Goal: Check status: Check status

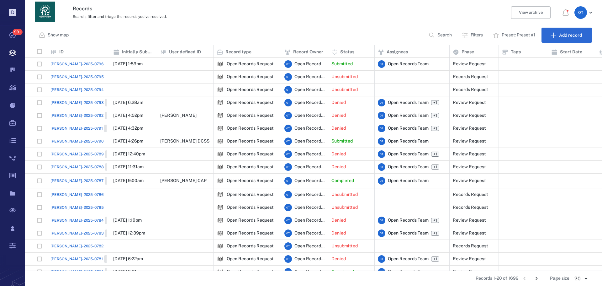
click at [69, 64] on span "[PERSON_NAME]-2025-0796" at bounding box center [76, 64] width 53 height 6
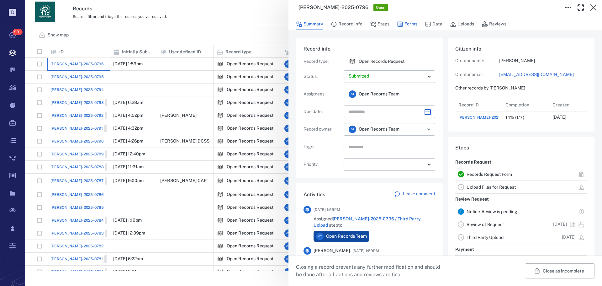
scroll to position [25, 124]
click at [413, 24] on button "Forms" at bounding box center [407, 24] width 20 height 12
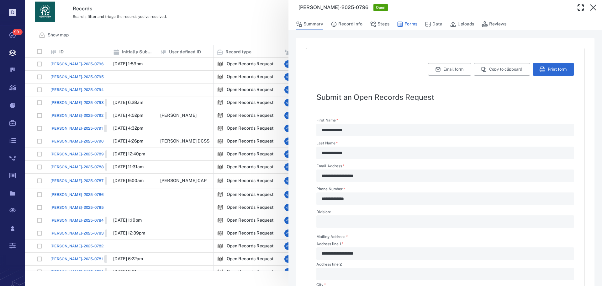
type textarea "*"
click at [384, 22] on button "Steps" at bounding box center [379, 24] width 19 height 12
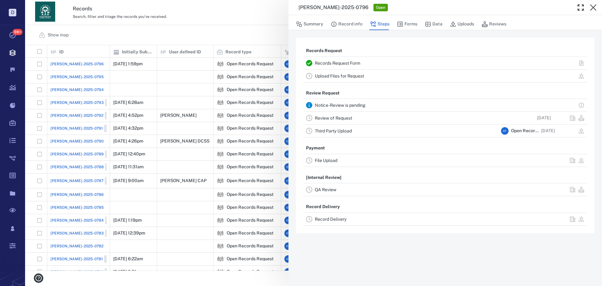
click at [347, 119] on link "Review of Request" at bounding box center [333, 117] width 37 height 5
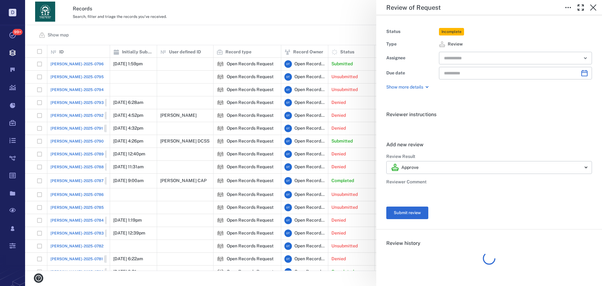
type input "**********"
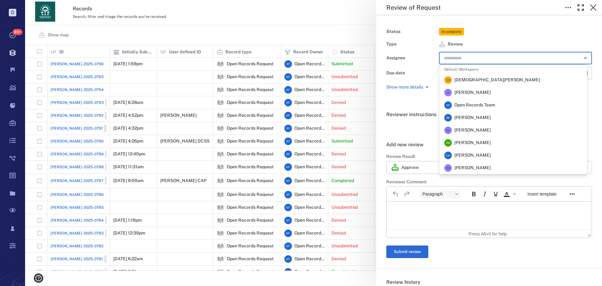
click at [457, 56] on input "text" at bounding box center [508, 58] width 130 height 9
click at [473, 117] on span "[PERSON_NAME]" at bounding box center [472, 117] width 36 height 6
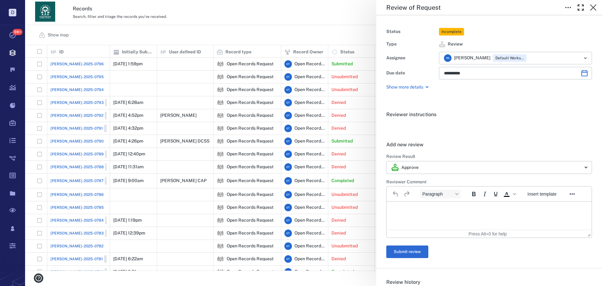
click at [310, 26] on div "**********" at bounding box center [313, 143] width 577 height 286
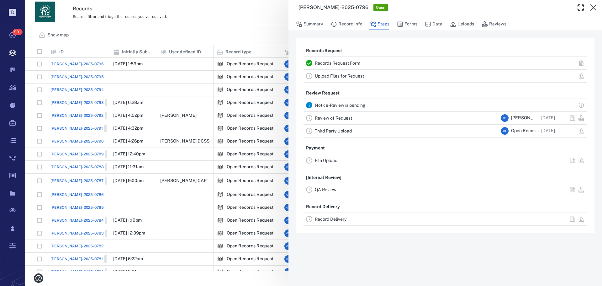
click at [235, 30] on div "ORR-2025-0796 Open Summary Record info Steps Forms Data Uploads Reviews Records…" at bounding box center [313, 143] width 577 height 286
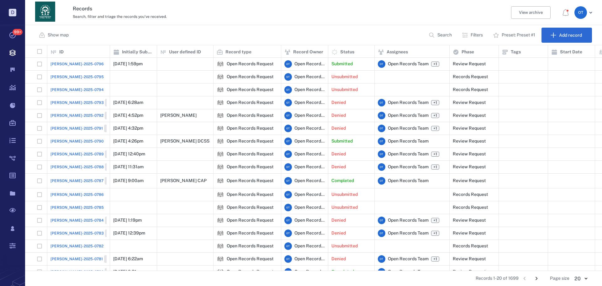
click at [77, 61] on span "[PERSON_NAME]-2025-0796" at bounding box center [76, 64] width 53 height 6
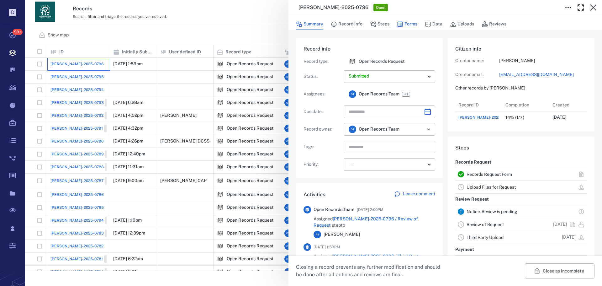
scroll to position [25, 124]
click at [410, 24] on button "Forms" at bounding box center [407, 24] width 20 height 12
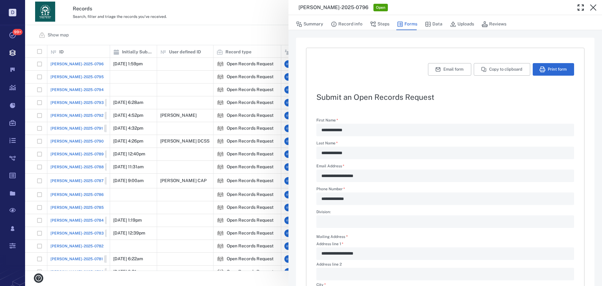
click at [244, 62] on div "**********" at bounding box center [313, 143] width 577 height 286
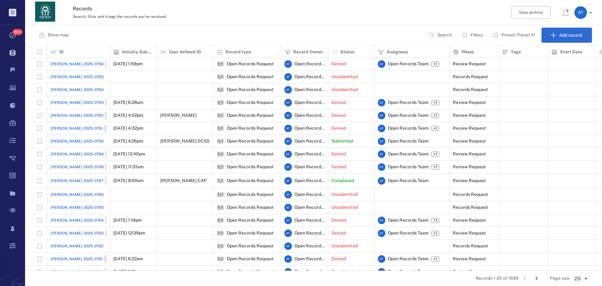
click at [69, 63] on span "[PERSON_NAME]-2025-0796" at bounding box center [76, 64] width 53 height 6
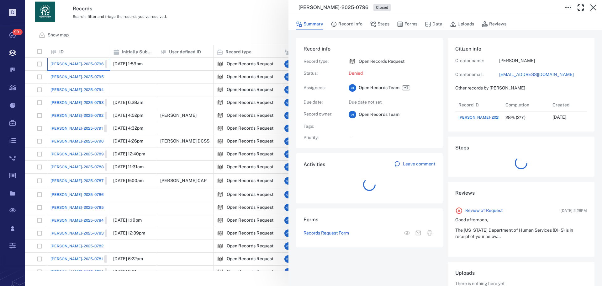
scroll to position [25, 124]
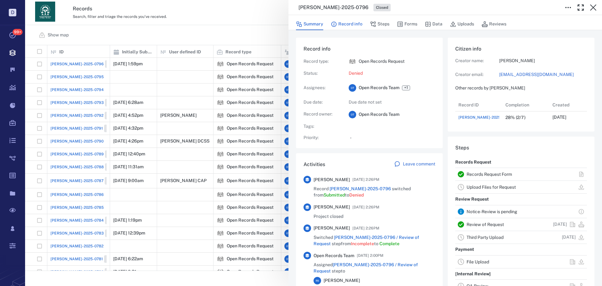
drag, startPoint x: 343, startPoint y: 24, endPoint x: 379, endPoint y: 32, distance: 36.4
click at [343, 24] on button "Record info" at bounding box center [347, 24] width 32 height 12
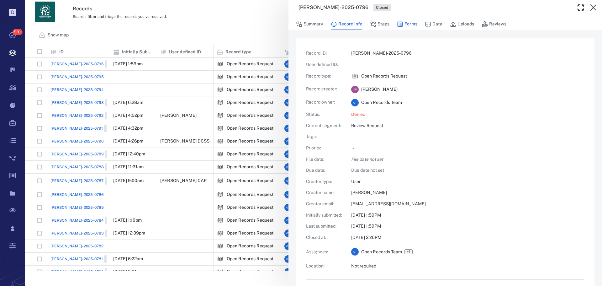
click at [412, 28] on button "Forms" at bounding box center [407, 24] width 20 height 12
click at [412, 25] on button "Forms" at bounding box center [407, 24] width 20 height 12
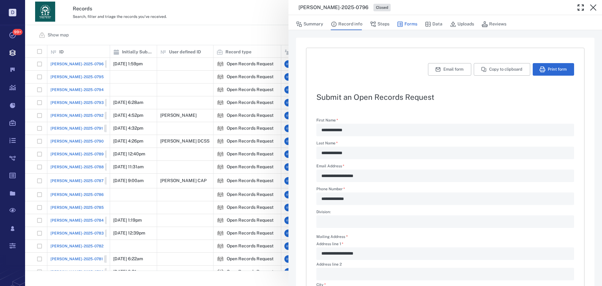
type textarea "*"
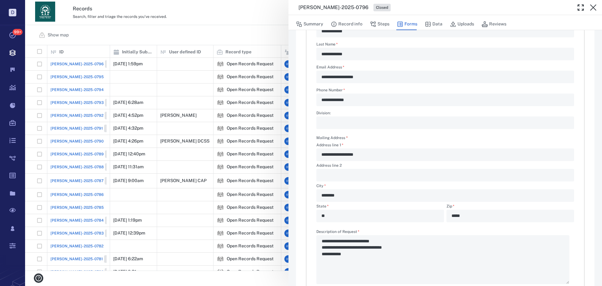
scroll to position [88, 0]
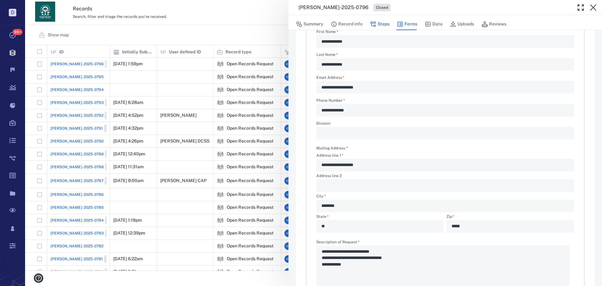
click at [380, 22] on button "Steps" at bounding box center [379, 24] width 19 height 12
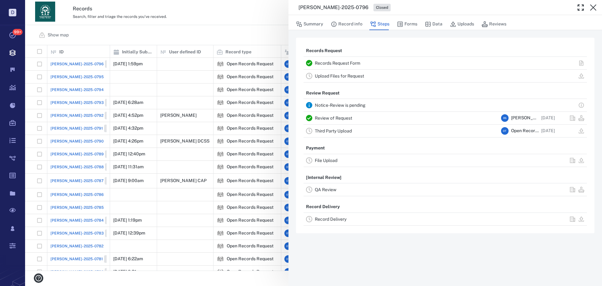
click at [346, 120] on link "Review of Request" at bounding box center [333, 117] width 37 height 5
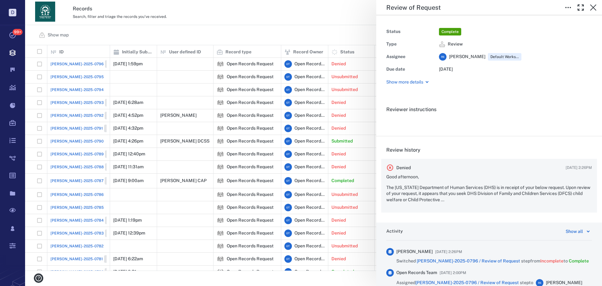
click at [448, 175] on p "Good afternoon," at bounding box center [489, 177] width 206 height 6
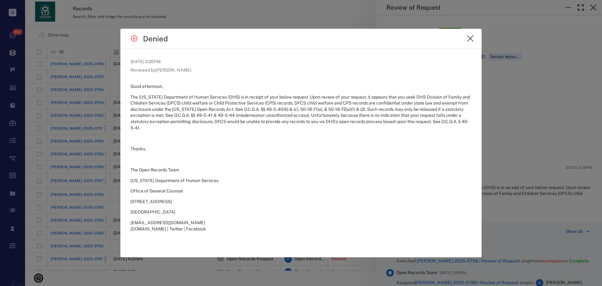
click at [285, 29] on div "Denied" at bounding box center [300, 39] width 361 height 20
click at [283, 25] on div at bounding box center [301, 143] width 602 height 286
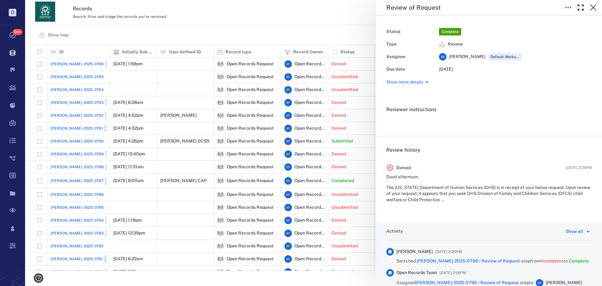
click at [284, 24] on div "Review of Request Status Complete Type Review Assignee R S Rochelle Stembridge …" at bounding box center [313, 143] width 577 height 286
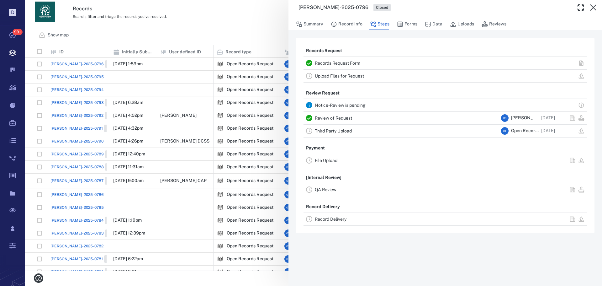
click at [233, 45] on div "ORR-2025-0796 Closed Summary Record info Steps Forms Data Uploads Reviews Recor…" at bounding box center [313, 143] width 577 height 286
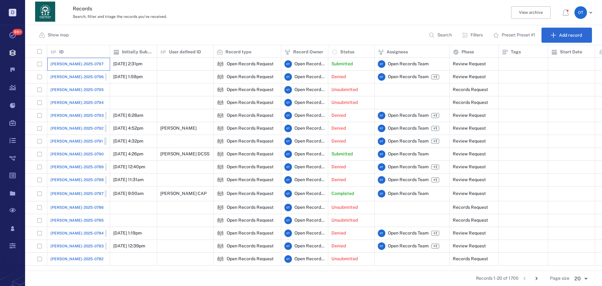
click at [87, 67] on div "ORR-2025-0797" at bounding box center [78, 64] width 56 height 13
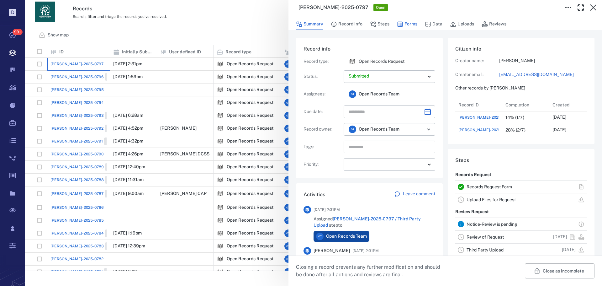
scroll to position [38, 124]
click at [403, 26] on icon "button" at bounding box center [400, 24] width 6 height 6
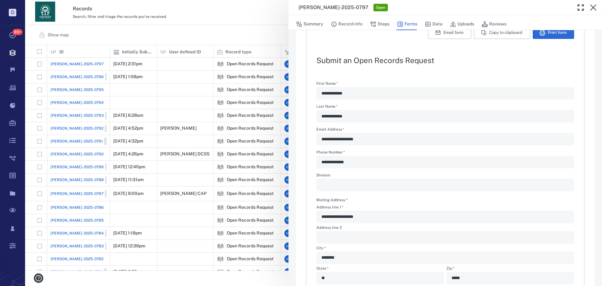
scroll to position [26, 0]
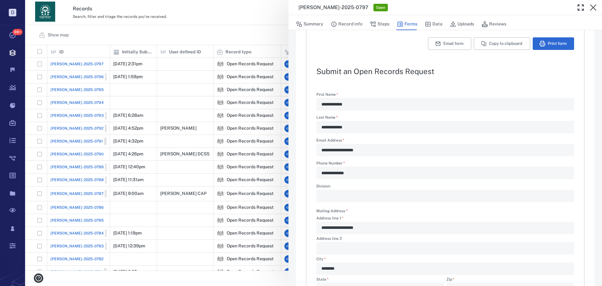
click at [387, 27] on button "Steps" at bounding box center [379, 24] width 19 height 12
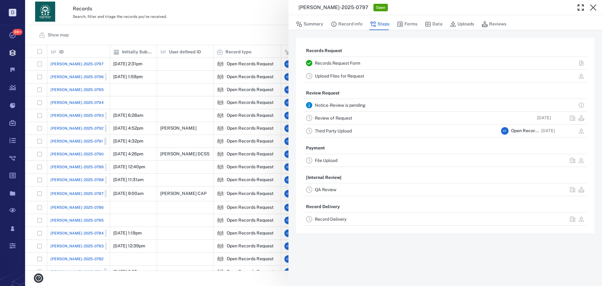
click at [211, 22] on div "ORR-2025-0797 Open Summary Record info Steps Forms Data Uploads Reviews Records…" at bounding box center [313, 143] width 577 height 286
